Goal: Task Accomplishment & Management: Manage account settings

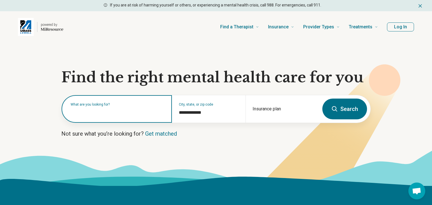
click at [77, 112] on input "text" at bounding box center [118, 112] width 94 height 7
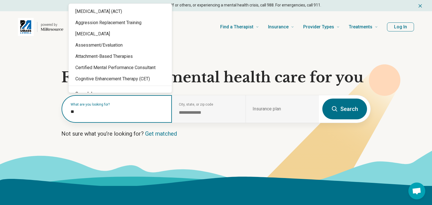
type input "*"
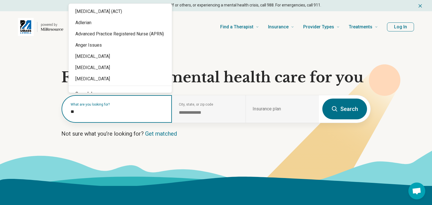
type input "***"
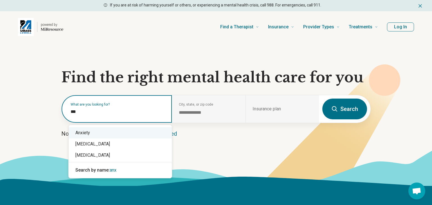
click at [82, 134] on div "Anxiety" at bounding box center [120, 132] width 103 height 11
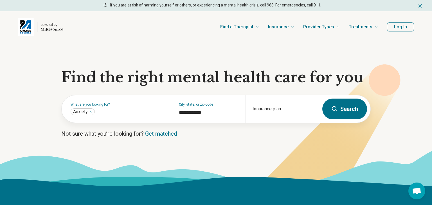
click at [352, 109] on button "Search" at bounding box center [344, 109] width 45 height 21
click at [259, 110] on input "Insurance plan" at bounding box center [283, 112] width 60 height 7
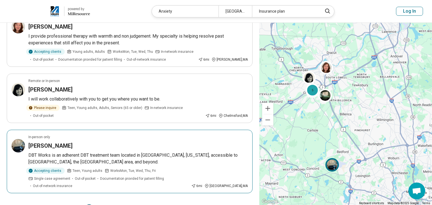
scroll to position [488, 0]
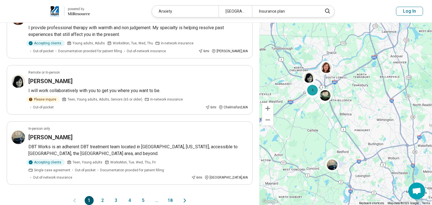
click at [103, 196] on button "2" at bounding box center [102, 200] width 9 height 9
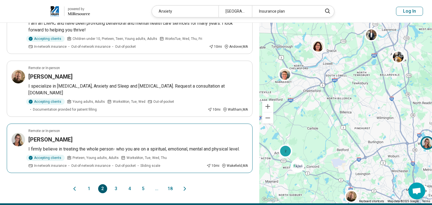
scroll to position [520, 0]
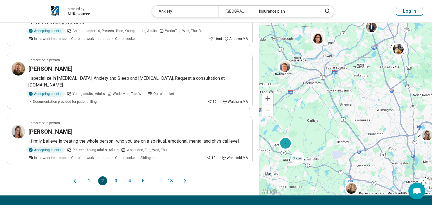
click at [115, 177] on button "3" at bounding box center [116, 181] width 9 height 9
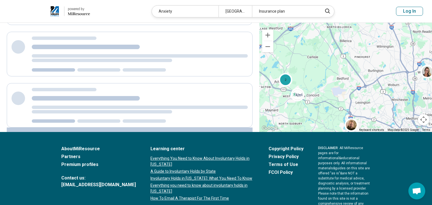
scroll to position [0, 0]
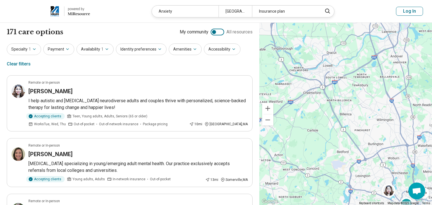
click at [76, 13] on icon "Miresource logo" at bounding box center [79, 14] width 22 height 4
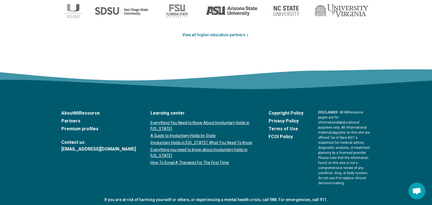
scroll to position [953, 0]
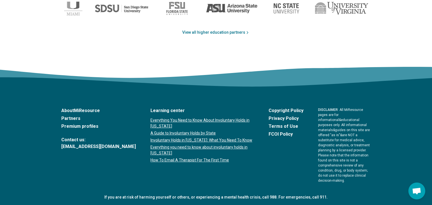
click at [150, 111] on link "Learning center" at bounding box center [201, 110] width 103 height 7
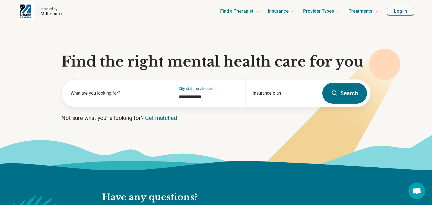
scroll to position [0, 0]
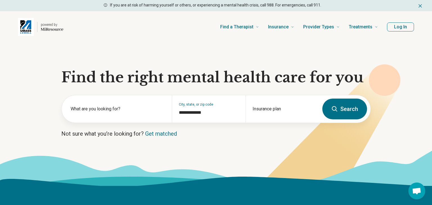
click at [401, 27] on button "Log In" at bounding box center [400, 26] width 27 height 9
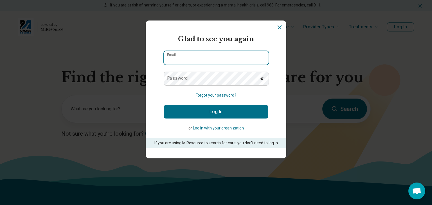
drag, startPoint x: 197, startPoint y: 59, endPoint x: 197, endPoint y: 63, distance: 3.4
click at [197, 60] on input "Email" at bounding box center [216, 57] width 105 height 13
type input "**********"
click at [180, 77] on label "Password" at bounding box center [177, 78] width 21 height 4
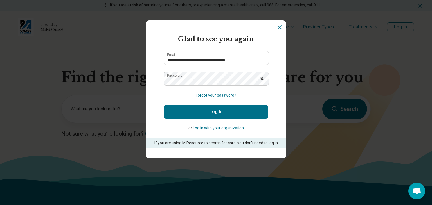
click at [213, 111] on button "Log In" at bounding box center [216, 111] width 105 height 13
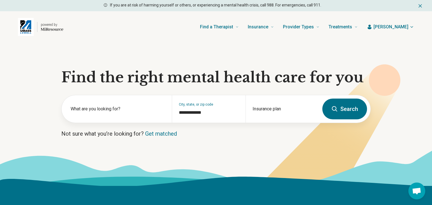
click at [402, 26] on span "[PERSON_NAME]" at bounding box center [390, 27] width 35 height 7
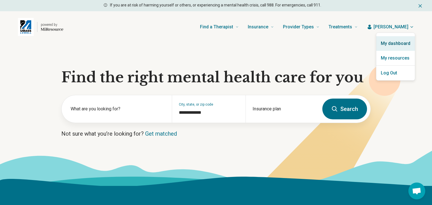
click at [401, 42] on link "My dashboard" at bounding box center [395, 43] width 39 height 15
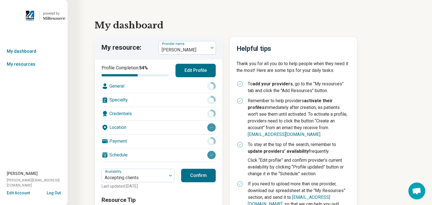
click at [202, 70] on button "Edit Profile" at bounding box center [195, 70] width 40 height 13
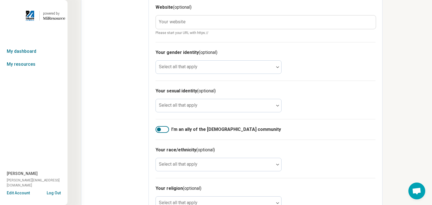
scroll to position [297, 0]
click at [163, 128] on div at bounding box center [162, 129] width 13 height 7
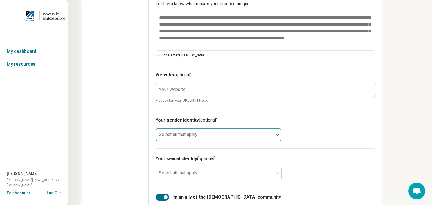
scroll to position [227, 0]
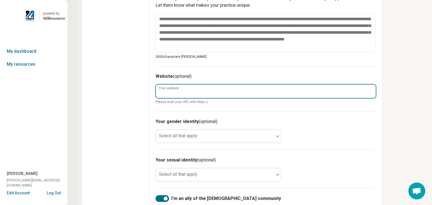
click at [176, 94] on input "Your website" at bounding box center [266, 91] width 220 height 13
type textarea "*"
paste input "**********"
click at [170, 93] on input "**********" at bounding box center [266, 91] width 220 height 13
type input "**********"
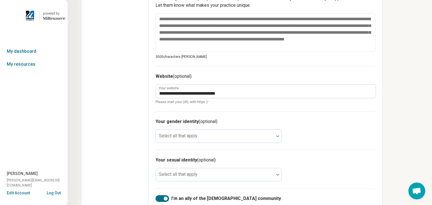
click at [365, 117] on div "Your gender identity (optional) Select all that apply" at bounding box center [266, 130] width 220 height 39
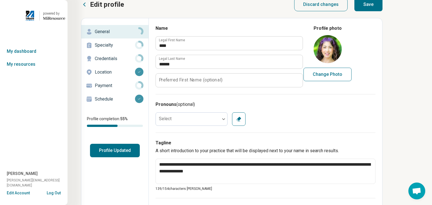
scroll to position [7, 0]
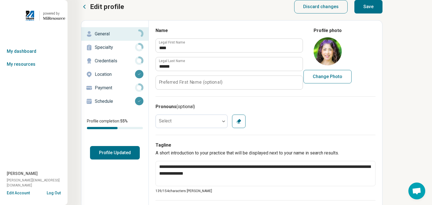
click at [373, 4] on button "Save" at bounding box center [368, 6] width 28 height 13
click at [109, 48] on p "Specialty" at bounding box center [115, 47] width 40 height 7
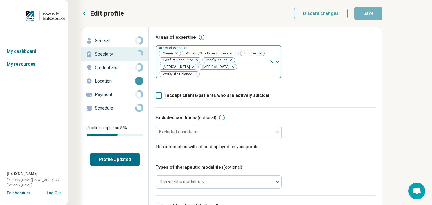
click at [278, 61] on img at bounding box center [277, 62] width 3 height 2
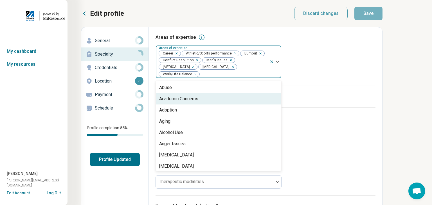
click at [190, 101] on div "Academic Concerns" at bounding box center [178, 99] width 39 height 7
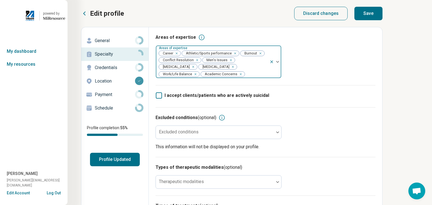
click at [278, 63] on img at bounding box center [277, 62] width 3 height 2
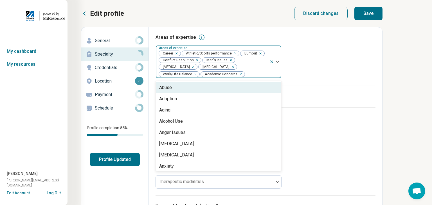
click at [278, 62] on img at bounding box center [277, 62] width 3 height 2
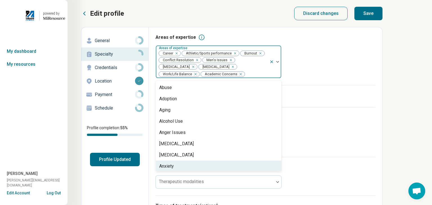
click at [193, 166] on div "Anxiety" at bounding box center [218, 166] width 125 height 11
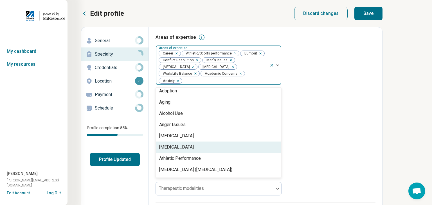
scroll to position [21, 0]
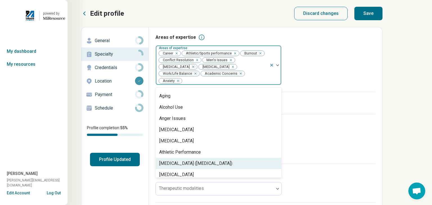
click at [201, 166] on div "[MEDICAL_DATA] ([MEDICAL_DATA])" at bounding box center [195, 163] width 73 height 7
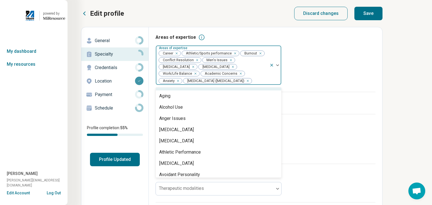
click at [278, 66] on img at bounding box center [277, 65] width 3 height 2
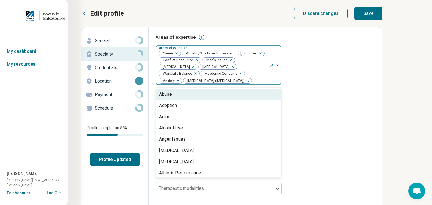
click at [278, 66] on img at bounding box center [277, 65] width 3 height 2
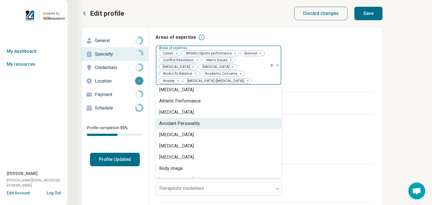
scroll to position [73, 0]
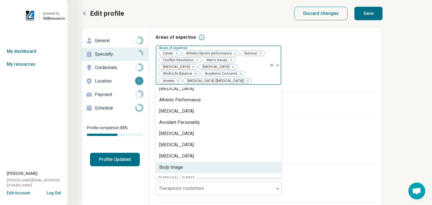
click at [179, 171] on div "Body Image" at bounding box center [171, 167] width 24 height 7
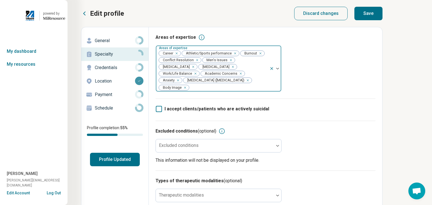
click at [278, 74] on div at bounding box center [275, 69] width 12 height 46
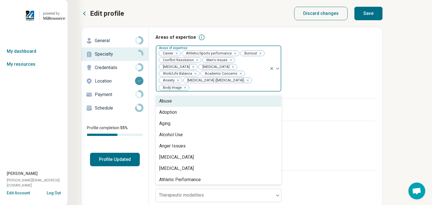
click at [278, 71] on div at bounding box center [275, 69] width 12 height 46
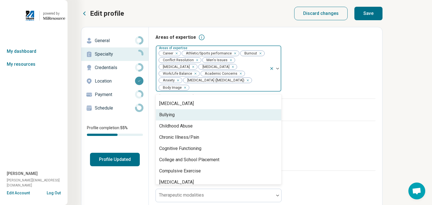
scroll to position [155, 0]
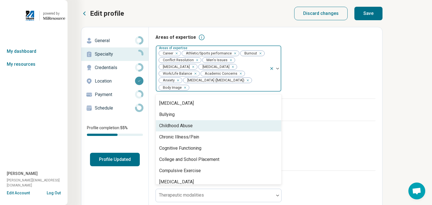
click at [187, 129] on div "Childhood Abuse" at bounding box center [175, 126] width 33 height 7
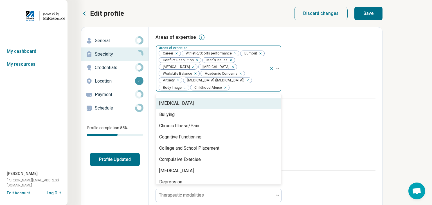
click at [278, 69] on img at bounding box center [277, 69] width 3 height 2
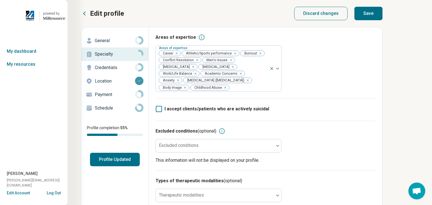
click at [199, 36] on icon at bounding box center [201, 37] width 7 height 7
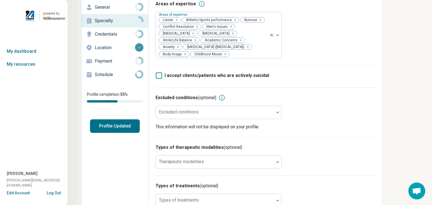
scroll to position [36, 0]
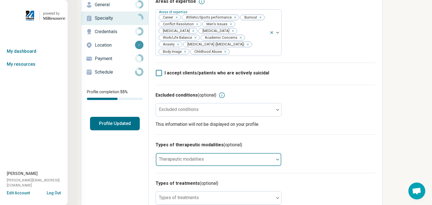
click at [276, 166] on div at bounding box center [277, 159] width 7 height 13
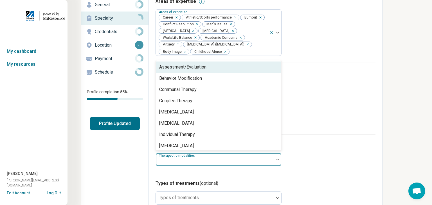
click at [204, 71] on div "Assessment/Evaluation" at bounding box center [182, 67] width 47 height 7
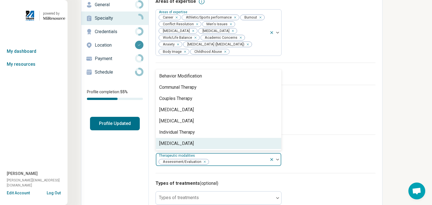
click at [278, 161] on img at bounding box center [277, 160] width 3 height 2
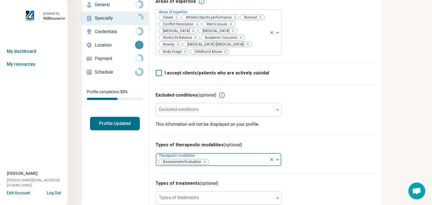
click at [278, 161] on img at bounding box center [277, 160] width 3 height 2
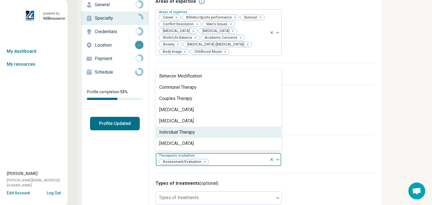
click at [188, 136] on div "Individual Therapy" at bounding box center [177, 132] width 36 height 7
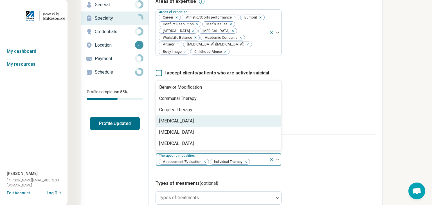
click at [183, 125] on div "[MEDICAL_DATA]" at bounding box center [176, 121] width 35 height 7
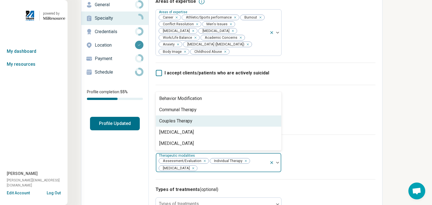
drag, startPoint x: 188, startPoint y: 130, endPoint x: 205, endPoint y: 130, distance: 17.2
click at [188, 125] on div "Couples Therapy" at bounding box center [175, 121] width 33 height 7
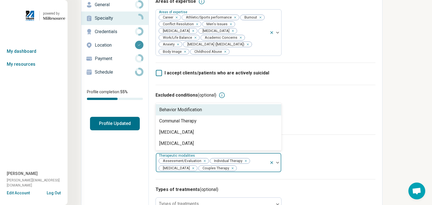
click at [202, 113] on div "Behavior Modification" at bounding box center [180, 110] width 43 height 7
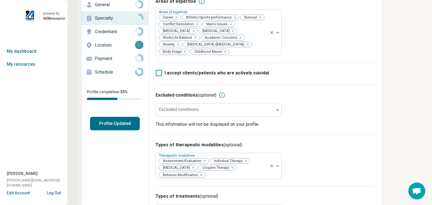
click at [308, 148] on h3 "Types of therapeutic modalities (optional)" at bounding box center [266, 145] width 220 height 7
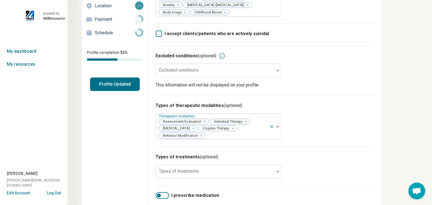
scroll to position [83, 0]
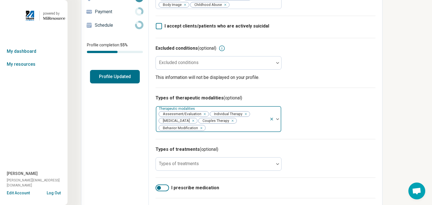
click at [279, 120] on img at bounding box center [277, 119] width 3 height 2
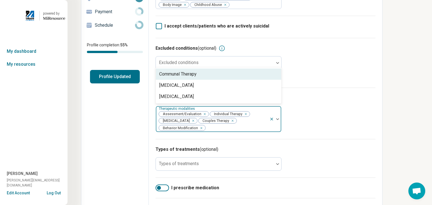
click at [347, 130] on div "Types of therapeutic modalities (optional) 3 results available. Use Up and Down…" at bounding box center [266, 113] width 220 height 51
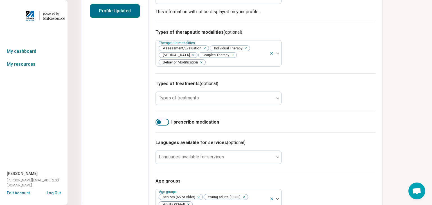
scroll to position [162, 0]
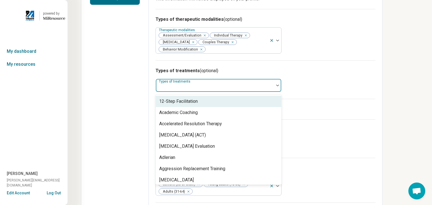
click at [277, 86] on img at bounding box center [277, 86] width 3 height 2
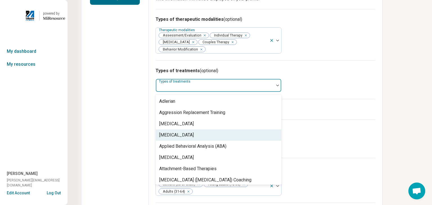
scroll to position [60, 0]
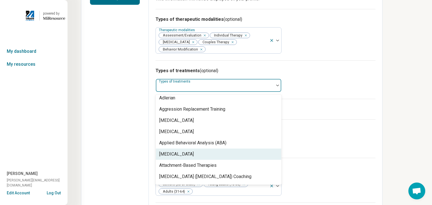
click at [177, 158] on div "[MEDICAL_DATA]" at bounding box center [176, 154] width 35 height 7
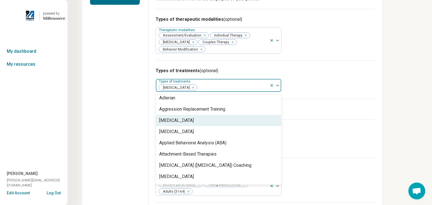
click at [190, 124] on div "[MEDICAL_DATA]" at bounding box center [176, 120] width 35 height 7
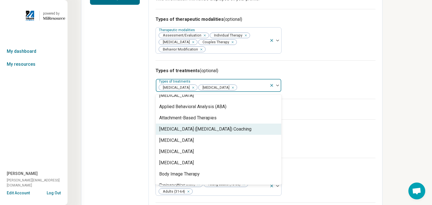
scroll to position [89, 0]
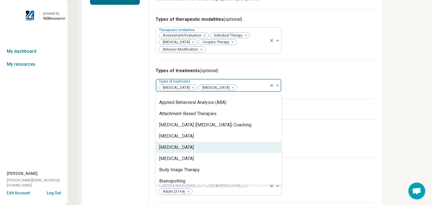
click at [187, 151] on div "[MEDICAL_DATA]" at bounding box center [176, 147] width 35 height 7
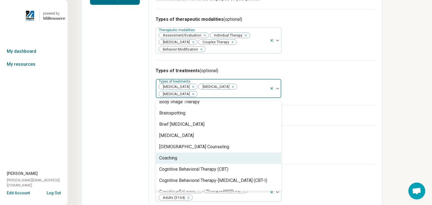
scroll to position [155, 0]
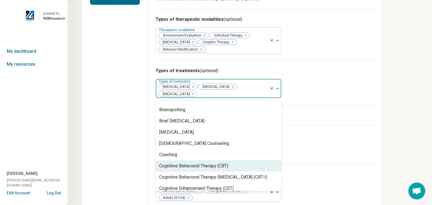
click at [184, 170] on div "Cognitive Behavioral Therapy (CBT)" at bounding box center [193, 166] width 69 height 7
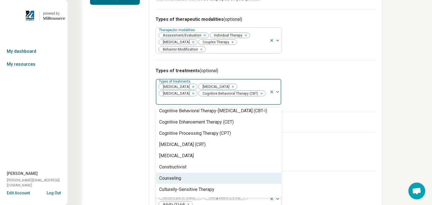
scroll to position [229, 0]
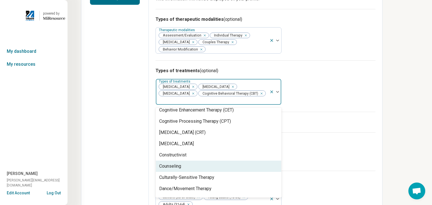
click at [186, 169] on div "Counseling" at bounding box center [218, 166] width 125 height 11
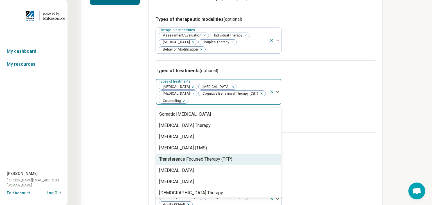
scroll to position [1026, 0]
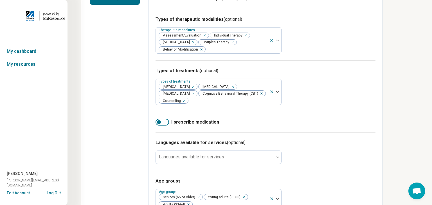
click at [309, 146] on h3 "Languages available for services (optional)" at bounding box center [266, 142] width 220 height 7
click at [161, 126] on div at bounding box center [162, 122] width 13 height 7
click at [164, 124] on div at bounding box center [166, 122] width 4 height 4
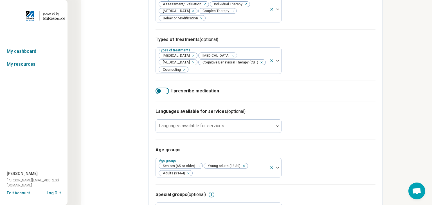
scroll to position [212, 0]
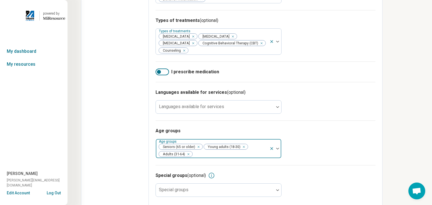
click at [197, 148] on icon "Remove [object Object]" at bounding box center [197, 147] width 2 height 2
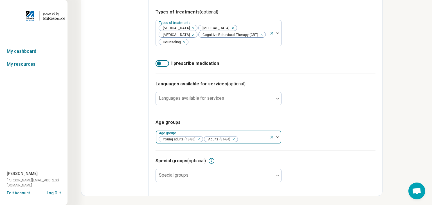
scroll to position [229, 0]
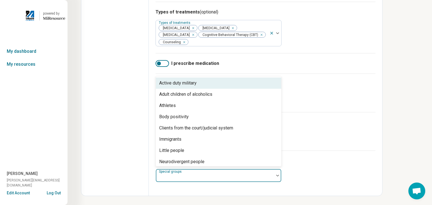
click at [185, 175] on div "Special groups" at bounding box center [219, 175] width 126 height 13
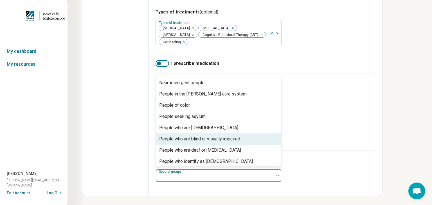
scroll to position [79, 0]
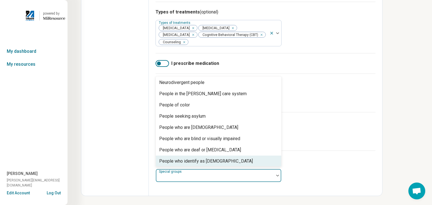
click at [199, 162] on div "People who identify as [DEMOGRAPHIC_DATA]" at bounding box center [206, 161] width 94 height 7
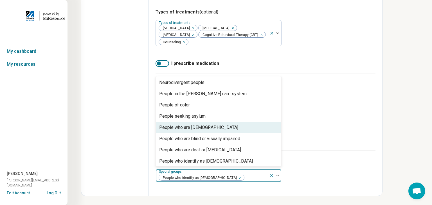
click at [185, 128] on div "People who are [DEMOGRAPHIC_DATA]" at bounding box center [198, 127] width 79 height 7
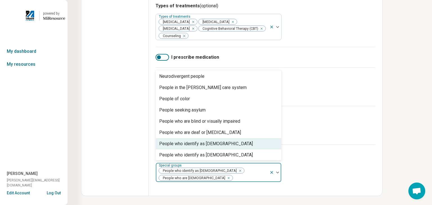
click at [187, 147] on div "People who identify as [DEMOGRAPHIC_DATA]" at bounding box center [206, 144] width 94 height 7
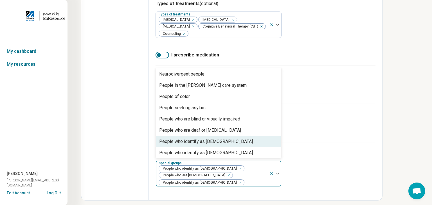
click at [187, 145] on div "People who identify as [DEMOGRAPHIC_DATA]" at bounding box center [206, 141] width 94 height 7
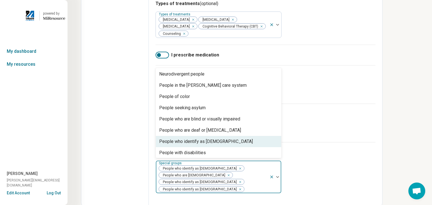
click at [187, 145] on div "People who identify as [DEMOGRAPHIC_DATA]" at bounding box center [206, 141] width 94 height 7
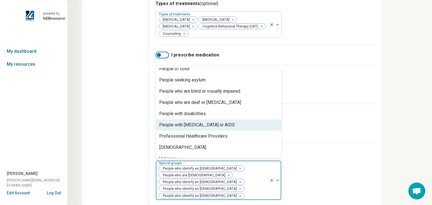
scroll to position [115, 0]
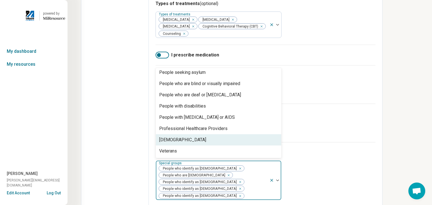
click at [194, 146] on div "[DEMOGRAPHIC_DATA]" at bounding box center [218, 139] width 125 height 11
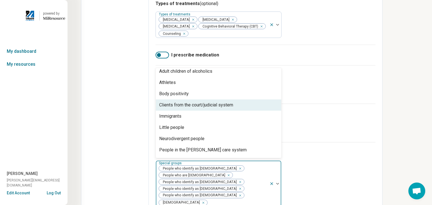
scroll to position [0, 0]
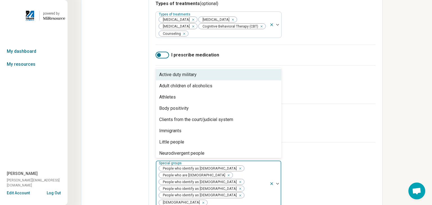
click at [251, 65] on div "I prescribe medication" at bounding box center [266, 55] width 220 height 21
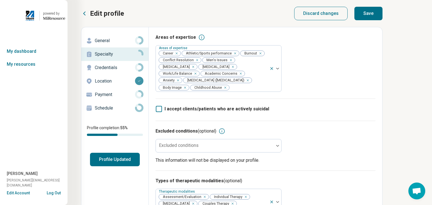
click at [372, 12] on button "Save" at bounding box center [368, 13] width 28 height 13
click at [111, 67] on p "Credentials" at bounding box center [115, 67] width 40 height 7
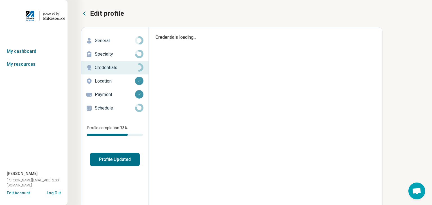
type textarea "*"
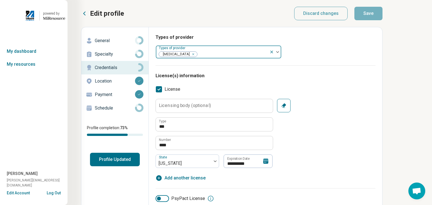
click at [278, 51] on img at bounding box center [277, 52] width 3 height 2
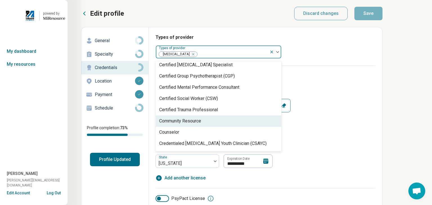
scroll to position [92, 0]
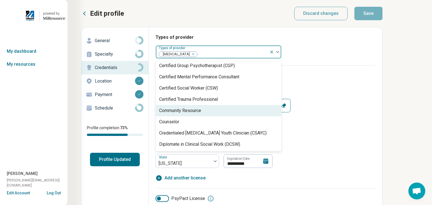
click at [304, 39] on h3 "Types of provider" at bounding box center [266, 37] width 220 height 7
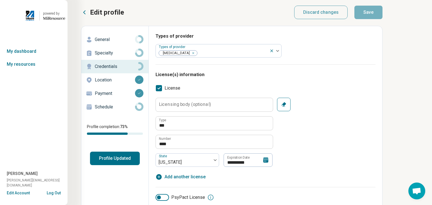
scroll to position [0, 0]
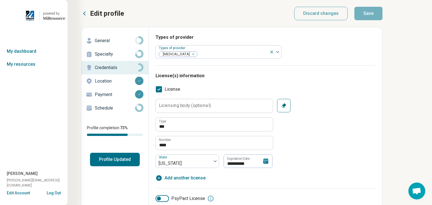
click at [106, 55] on p "Specialty" at bounding box center [115, 54] width 40 height 7
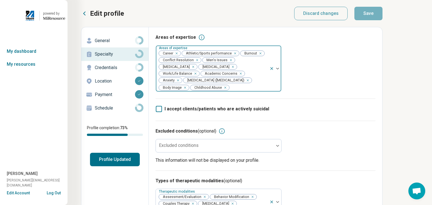
click at [177, 81] on icon "Remove [object Object]" at bounding box center [177, 80] width 4 height 4
click at [226, 81] on div "Remove [object Object]" at bounding box center [222, 80] width 7 height 7
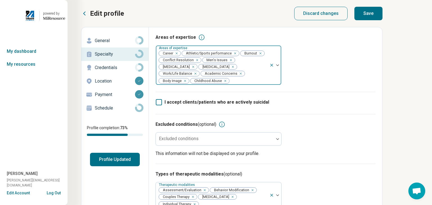
click at [224, 82] on icon "Remove [object Object]" at bounding box center [224, 81] width 2 height 2
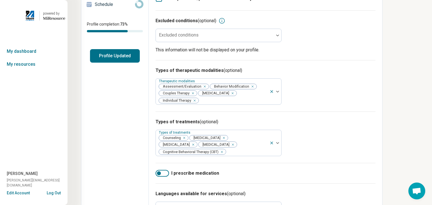
scroll to position [107, 0]
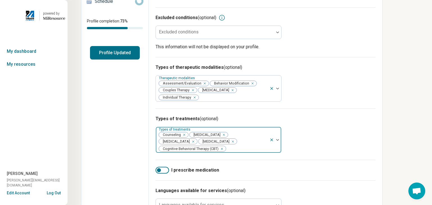
click at [194, 140] on icon "Remove [object Object]" at bounding box center [192, 142] width 4 height 4
click at [257, 145] on div "Remove [object Object]" at bounding box center [260, 141] width 7 height 7
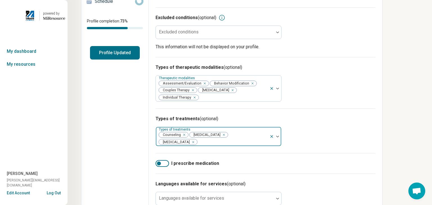
click at [224, 136] on div "Remove [object Object]" at bounding box center [222, 135] width 7 height 7
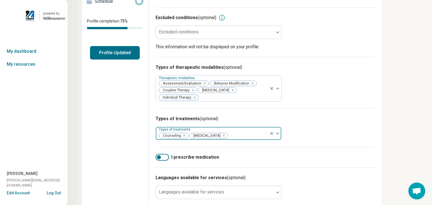
click at [224, 136] on icon "Remove [object Object]" at bounding box center [222, 136] width 4 height 4
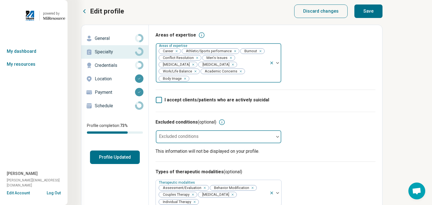
scroll to position [0, 0]
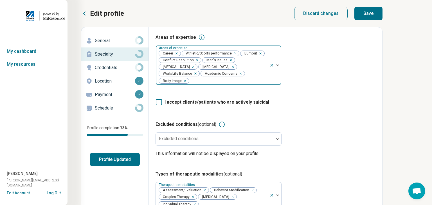
click at [371, 12] on button "Save" at bounding box center [368, 13] width 28 height 13
click at [102, 80] on p "Location" at bounding box center [115, 81] width 40 height 7
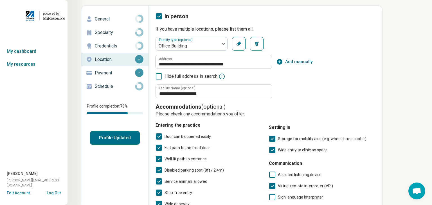
scroll to position [6, 0]
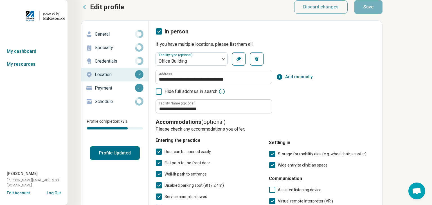
click at [279, 76] on icon "button" at bounding box center [279, 77] width 7 height 7
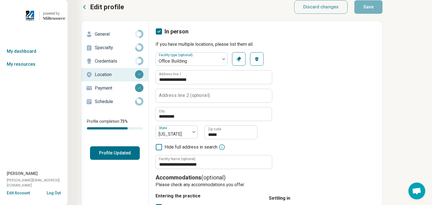
click at [178, 98] on label "Address line 2 (optional)" at bounding box center [184, 95] width 51 height 4
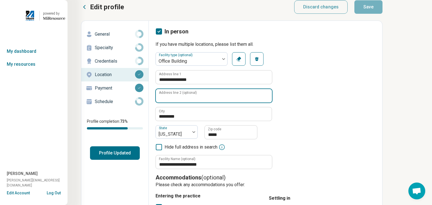
click at [178, 98] on input "Address line 2 (optional)" at bounding box center [214, 95] width 116 height 13
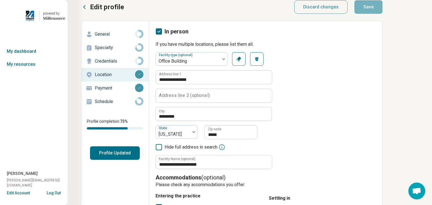
click at [342, 76] on div "**********" at bounding box center [266, 110] width 220 height 117
click at [103, 104] on p "Schedule" at bounding box center [115, 101] width 40 height 7
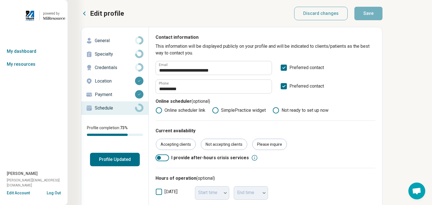
click at [119, 159] on button "Profile Updated" at bounding box center [115, 159] width 50 height 13
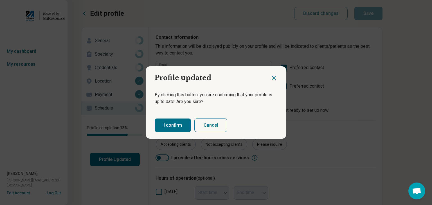
click at [173, 125] on button "I confirm" at bounding box center [173, 125] width 36 height 13
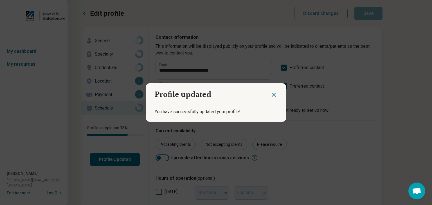
click at [272, 95] on icon "Close dialog" at bounding box center [274, 94] width 7 height 7
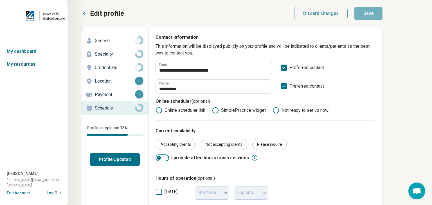
click at [23, 64] on link "My resources" at bounding box center [33, 64] width 67 height 13
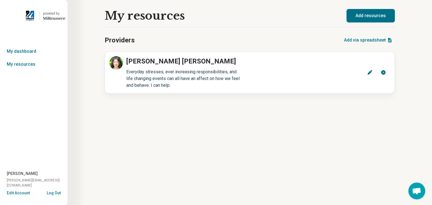
click at [358, 39] on button "Add via spreadsheet" at bounding box center [368, 39] width 53 height 13
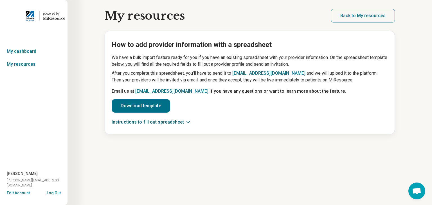
click at [172, 124] on button "Instructions to fill out spreadsheet" at bounding box center [150, 123] width 77 height 6
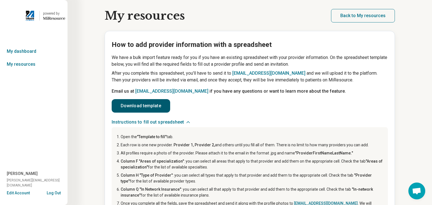
click at [152, 107] on link "Download template" at bounding box center [141, 105] width 58 height 13
